Goal: Ask a question: Seek information or help from site administrators or community

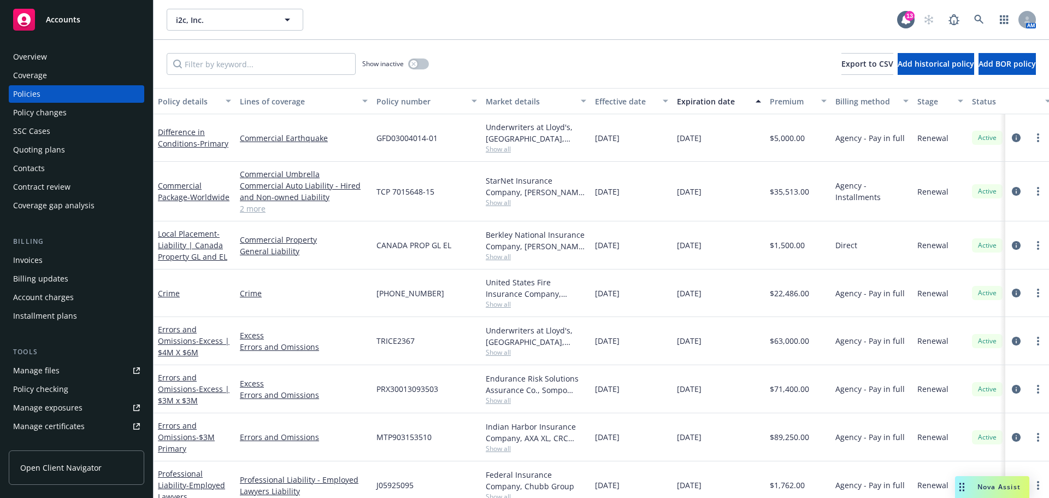
scroll to position [67, 0]
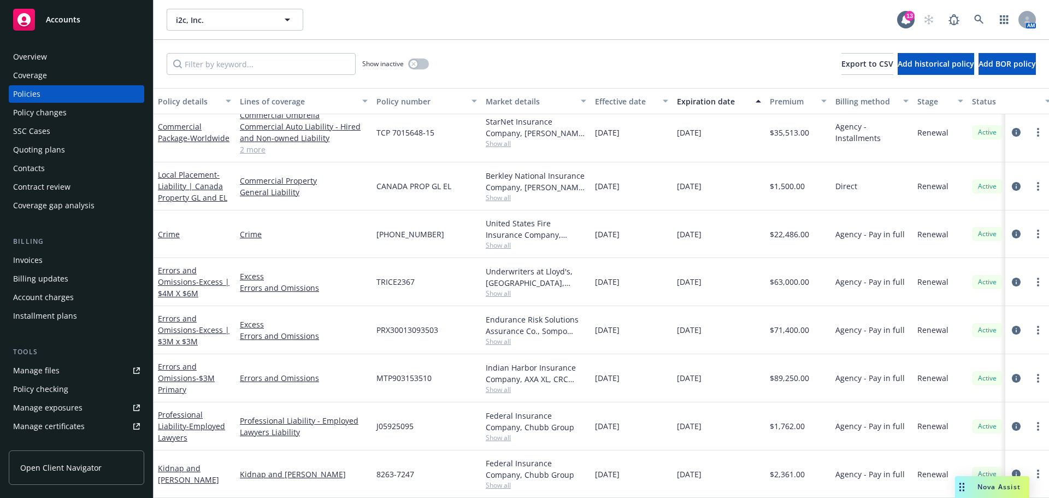
click at [998, 496] on div "Nova Assist" at bounding box center [992, 487] width 74 height 22
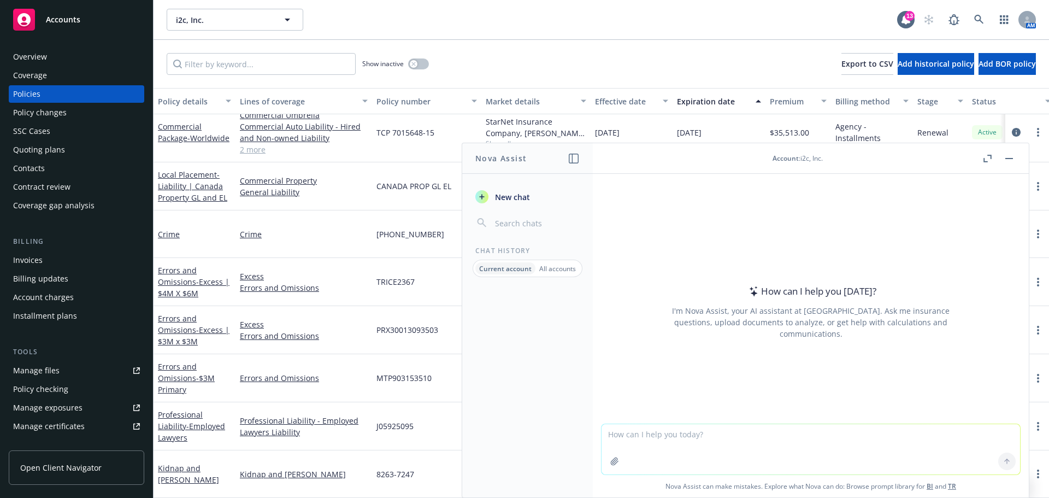
click at [683, 443] on textarea at bounding box center [811, 449] width 419 height 50
type textarea "explain the E&O risk for i2c inc"
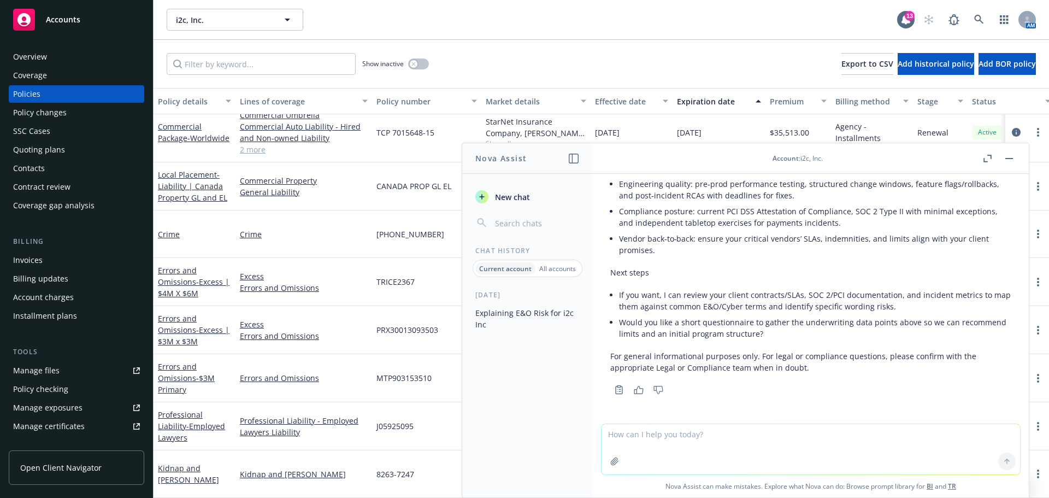
scroll to position [1210, 0]
click at [1010, 159] on rect "button" at bounding box center [1010, 158] width 8 height 1
